Goal: Task Accomplishment & Management: Manage account settings

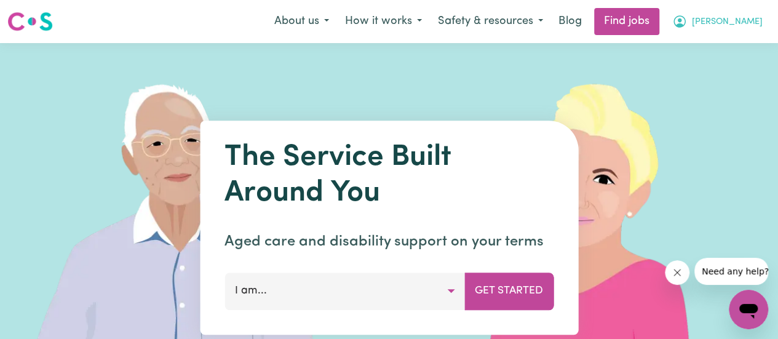
click at [748, 22] on span "[PERSON_NAME]" at bounding box center [727, 22] width 71 height 14
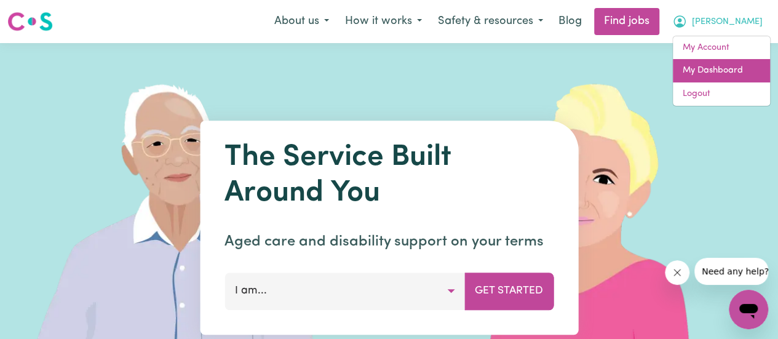
click at [710, 76] on link "My Dashboard" at bounding box center [721, 70] width 97 height 23
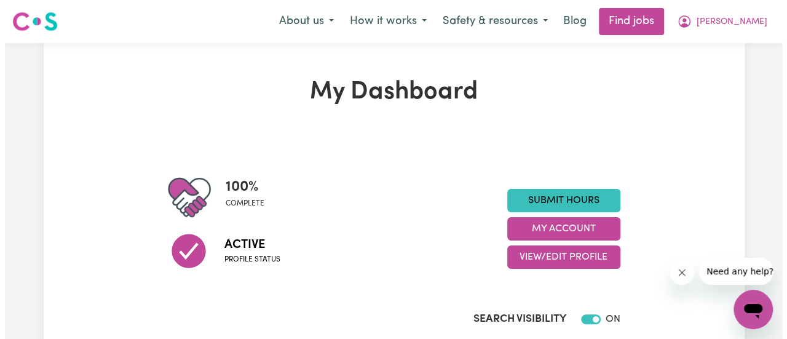
scroll to position [184, 0]
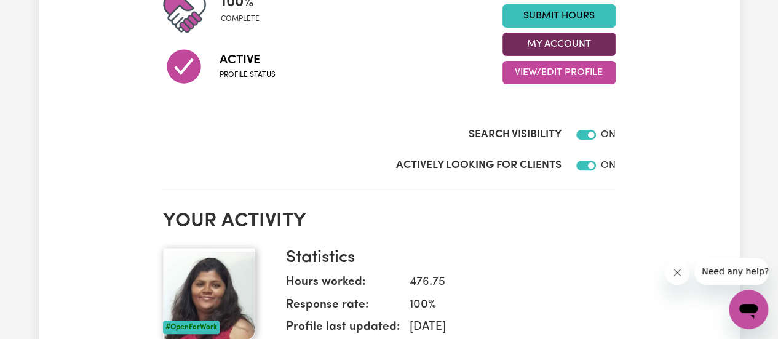
click at [546, 50] on button "My Account" at bounding box center [558, 44] width 113 height 23
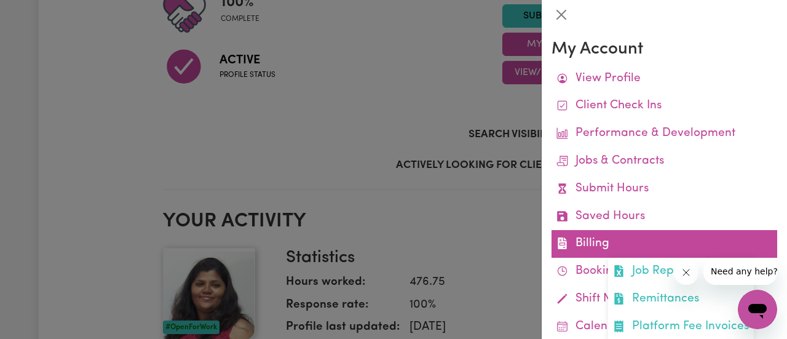
click at [593, 241] on link "Billing Job Reports Remittances Platform Fee Invoices" at bounding box center [665, 244] width 226 height 28
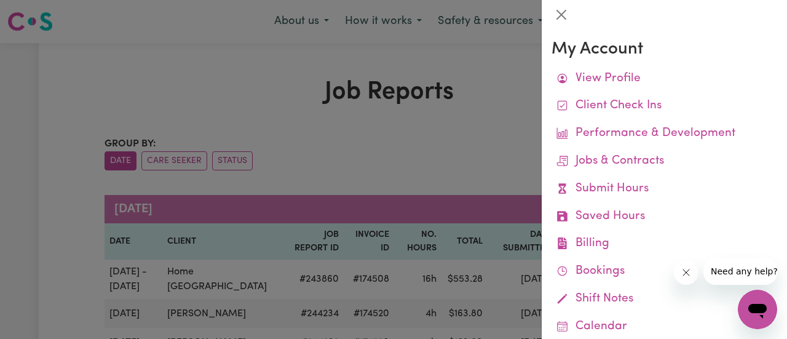
click at [501, 106] on div at bounding box center [393, 169] width 787 height 339
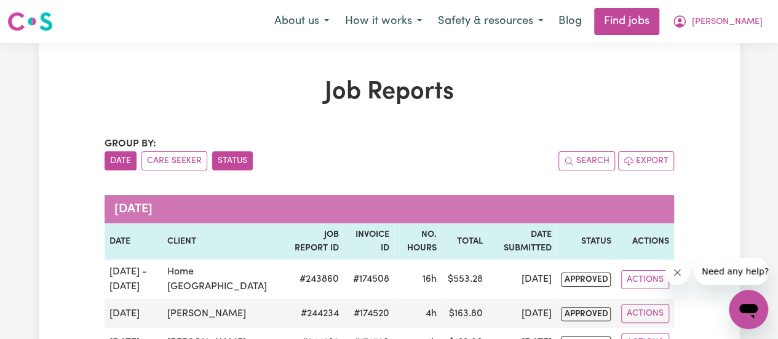
click at [244, 159] on button "Status" at bounding box center [232, 160] width 41 height 19
click at [221, 163] on button "Status" at bounding box center [232, 160] width 41 height 19
click at [486, 151] on div "Search Export" at bounding box center [531, 160] width 285 height 19
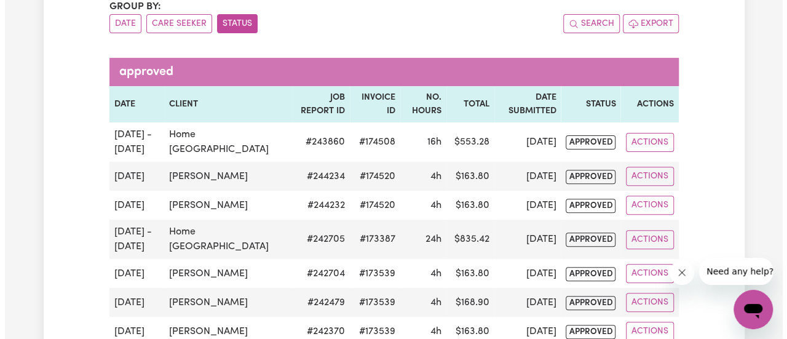
scroll to position [184, 0]
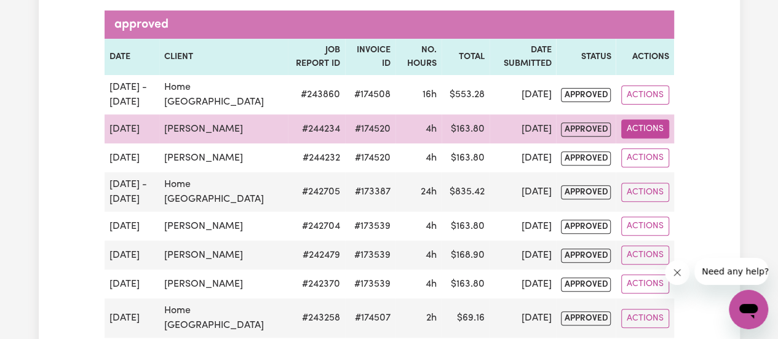
click at [652, 134] on button "Actions" at bounding box center [645, 128] width 48 height 19
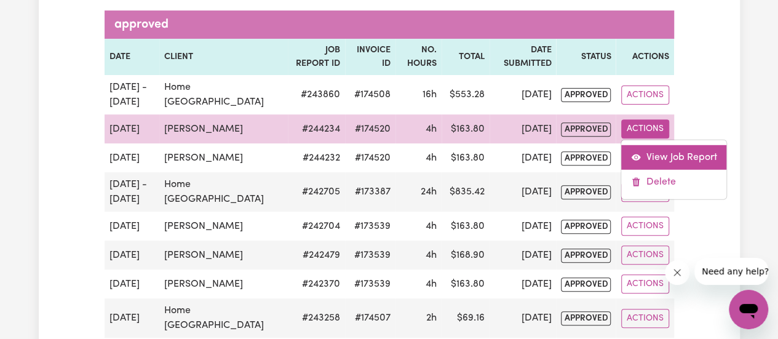
click at [679, 163] on link "View Job Report" at bounding box center [673, 157] width 105 height 25
select select "pm"
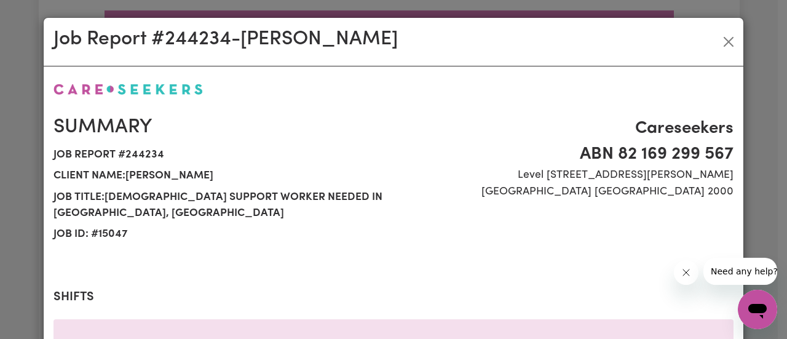
select select "45-Weekday"
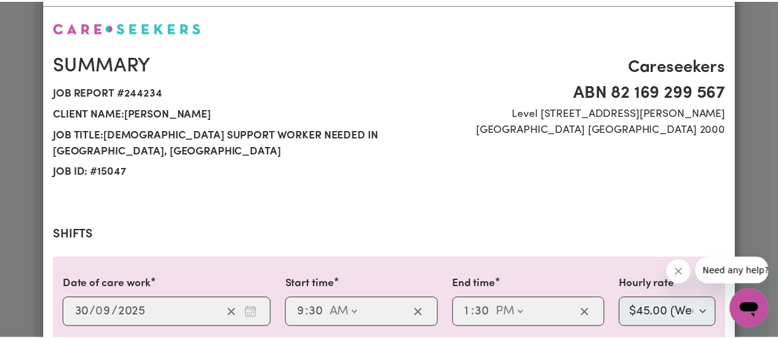
scroll to position [0, 0]
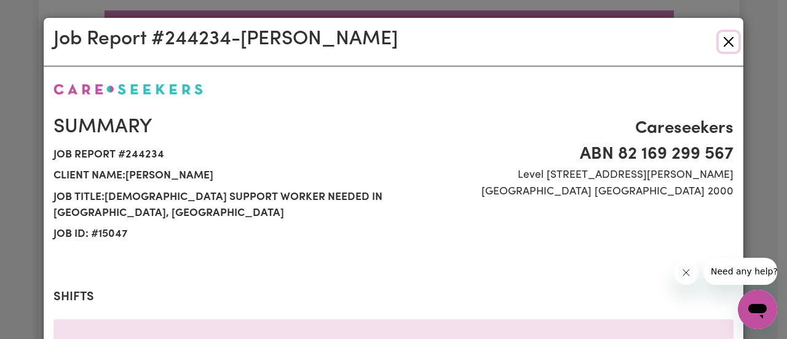
click at [722, 43] on button "Close" at bounding box center [729, 42] width 20 height 20
